Goal: Check status: Check status

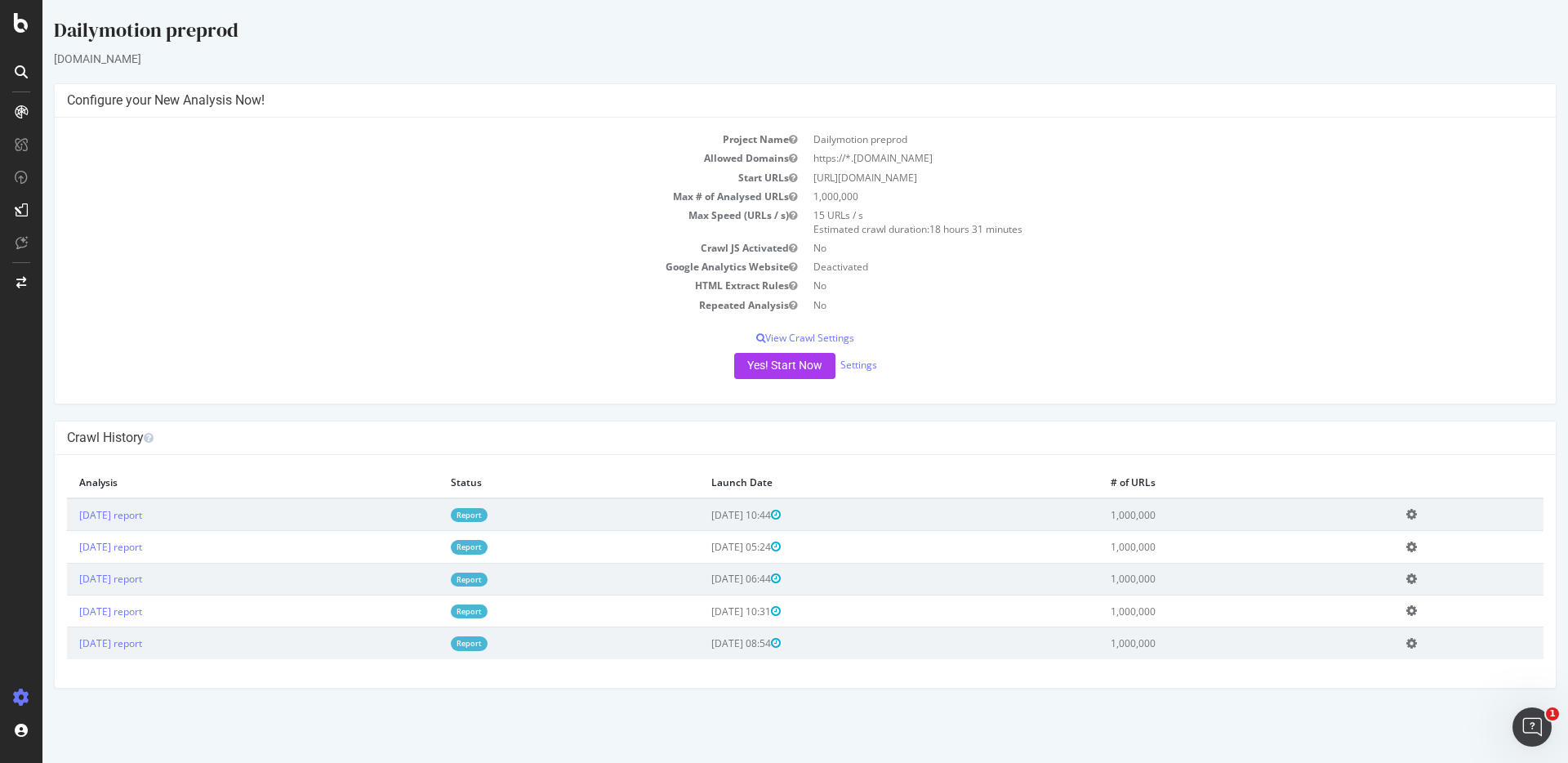
click at [488, 515] on link "Report" at bounding box center [469, 515] width 36 height 14
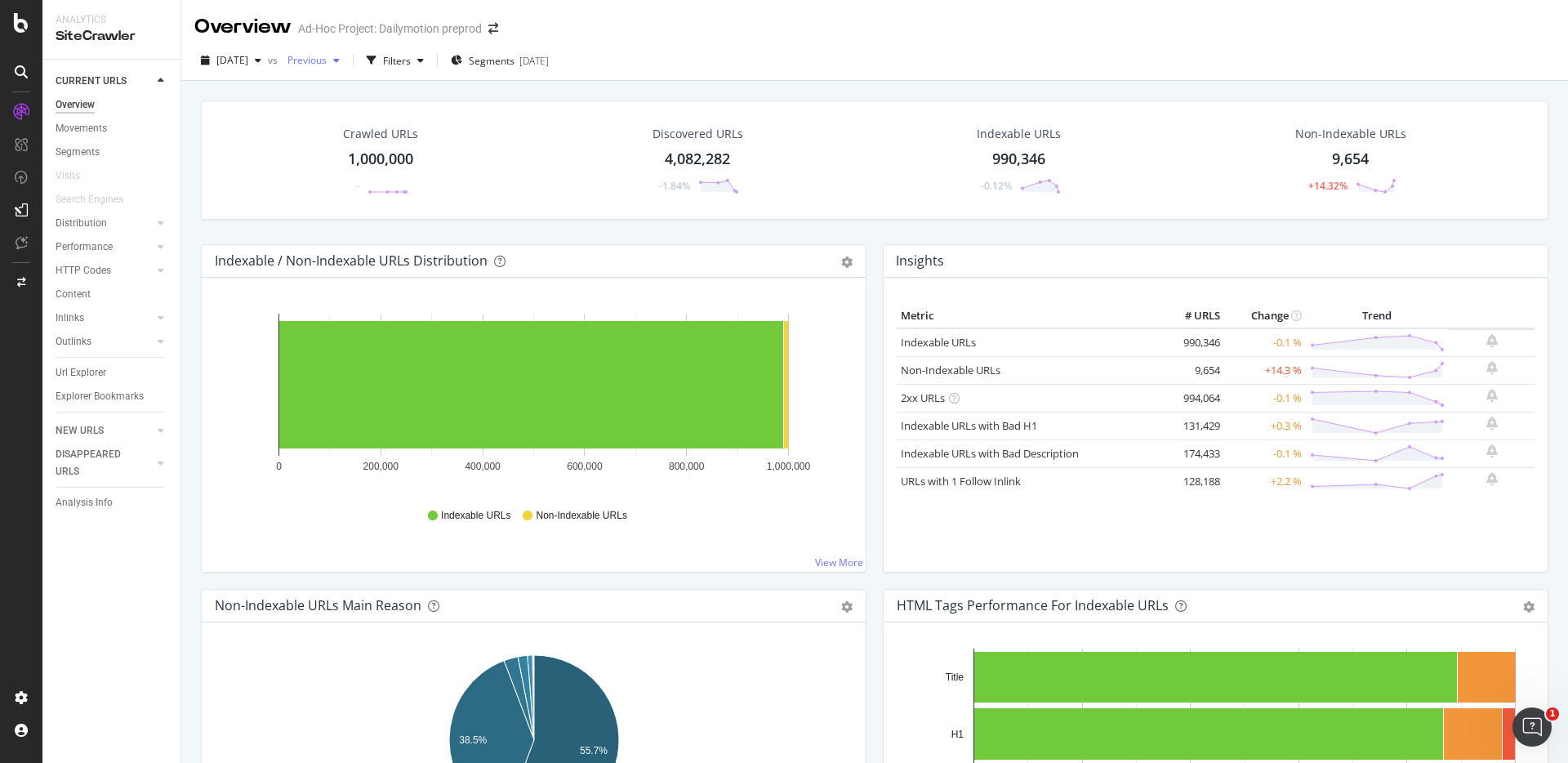
click at [346, 69] on div "Previous" at bounding box center [313, 61] width 65 height 24
click at [372, 143] on div "[DATE]" at bounding box center [362, 149] width 88 height 15
